Goal: Information Seeking & Learning: Check status

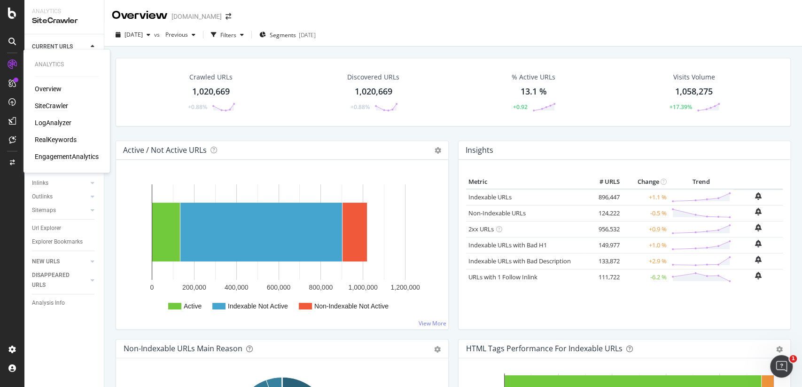
click at [44, 80] on div "Analytics Overview SiteCrawler LogAnalyzer RealKeywords EngagementAnalytics" at bounding box center [66, 110] width 79 height 119
click at [47, 86] on div "Overview" at bounding box center [48, 88] width 27 height 9
